Goal: Information Seeking & Learning: Check status

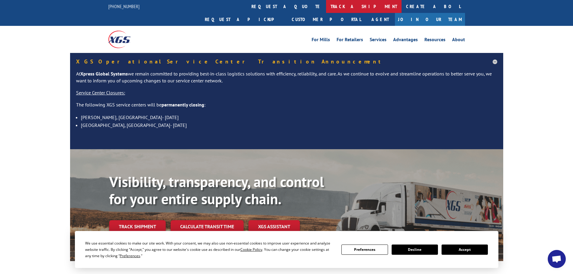
click at [326, 5] on link "track a shipment" at bounding box center [363, 6] width 75 height 13
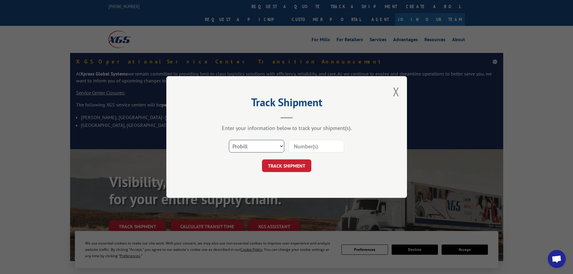
click at [263, 145] on select "Select category... Probill BOL PO" at bounding box center [256, 146] width 55 height 13
select select "po"
click at [229, 140] on select "Select category... Probill BOL PO" at bounding box center [256, 146] width 55 height 13
click at [316, 147] on input at bounding box center [316, 146] width 55 height 13
paste input "15519190"
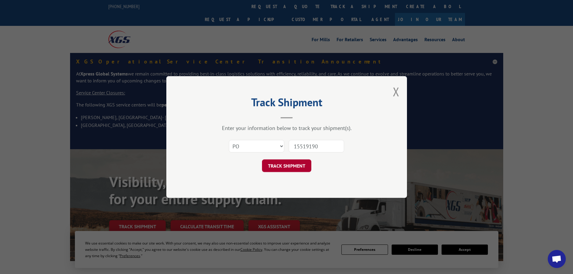
type input "15519190"
click at [293, 166] on button "TRACK SHIPMENT" at bounding box center [286, 165] width 49 height 13
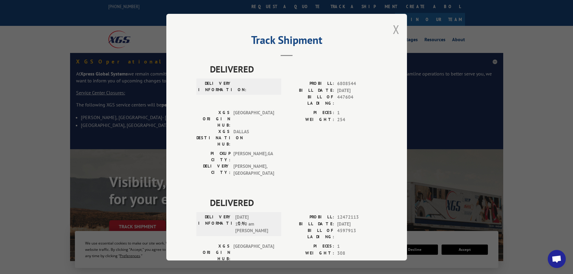
click at [393, 32] on button "Close modal" at bounding box center [396, 29] width 7 height 16
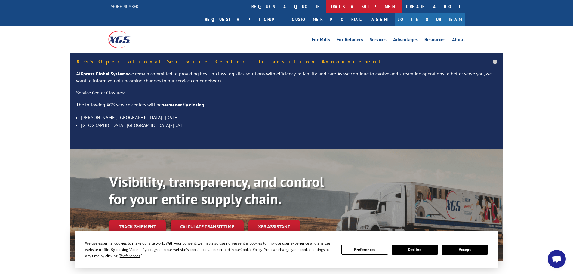
click at [326, 7] on link "track a shipment" at bounding box center [363, 6] width 75 height 13
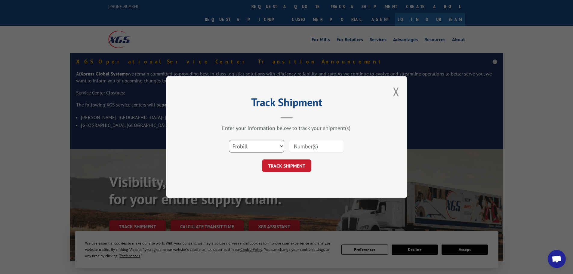
click at [262, 151] on select "Select category... Probill BOL PO" at bounding box center [256, 146] width 55 height 13
select select "po"
click at [229, 140] on select "Select category... Probill BOL PO" at bounding box center [256, 146] width 55 height 13
click at [335, 145] on input at bounding box center [316, 146] width 55 height 13
paste input "15519250"
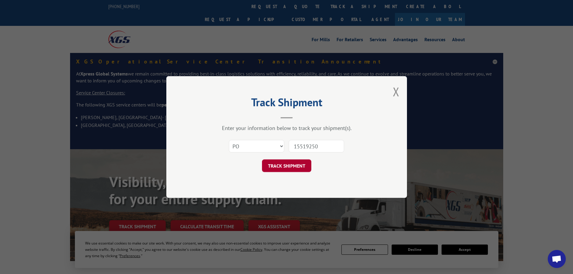
type input "15519250"
click at [303, 167] on button "TRACK SHIPMENT" at bounding box center [286, 165] width 49 height 13
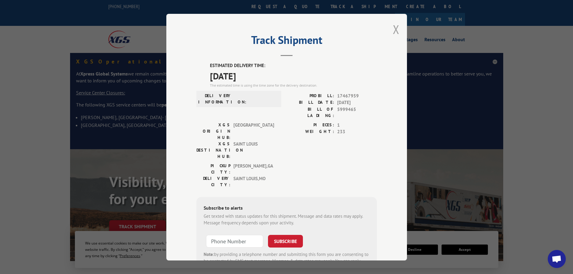
click at [394, 30] on button "Close modal" at bounding box center [396, 29] width 7 height 16
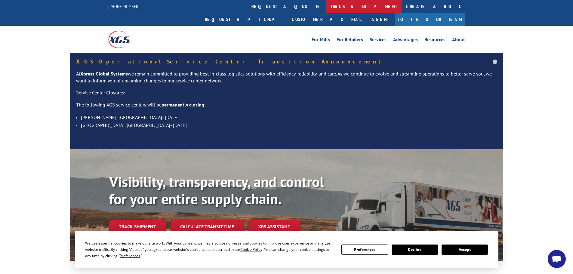
click at [326, 5] on link "track a shipment" at bounding box center [363, 6] width 75 height 13
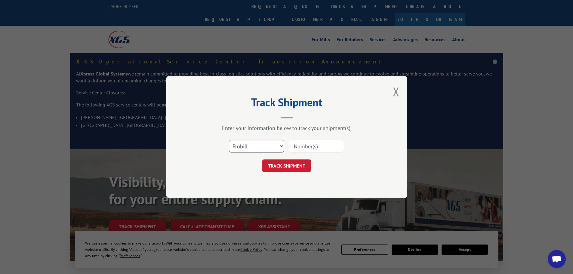
click at [266, 147] on select "Select category... Probill BOL PO" at bounding box center [256, 146] width 55 height 13
select select "po"
click at [229, 140] on select "Select category... Probill BOL PO" at bounding box center [256, 146] width 55 height 13
click at [322, 143] on input at bounding box center [316, 146] width 55 height 13
paste input "15519310"
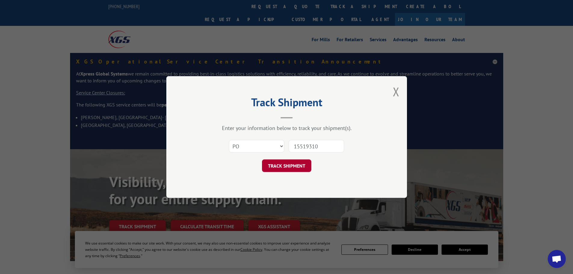
type input "15519310"
click at [298, 166] on button "TRACK SHIPMENT" at bounding box center [286, 165] width 49 height 13
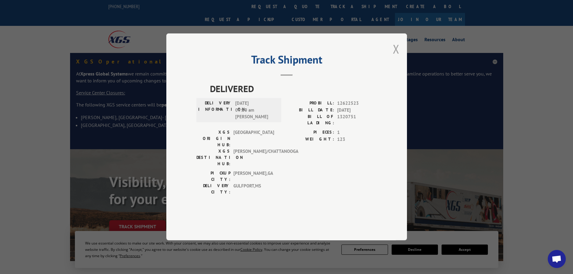
click at [396, 57] on button "Close modal" at bounding box center [396, 49] width 7 height 16
